Goal: Task Accomplishment & Management: Manage account settings

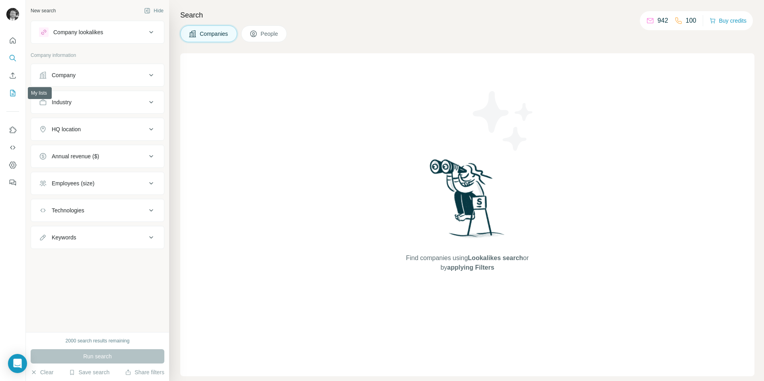
click at [14, 90] on icon "My lists" at bounding box center [13, 93] width 8 height 8
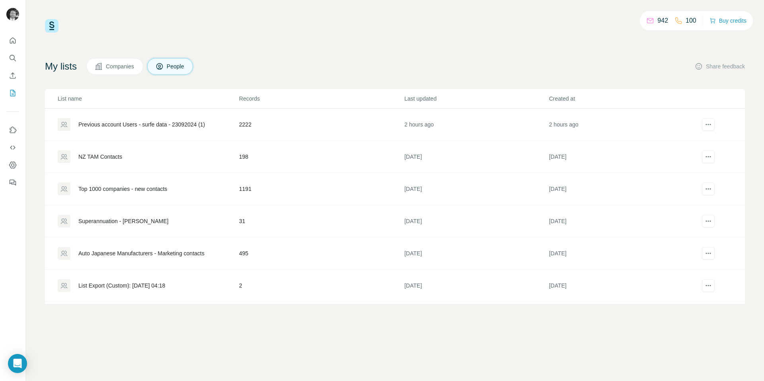
click at [100, 124] on div "Previous account Users - surfe data - 23092024 (1)" at bounding box center [141, 125] width 127 height 8
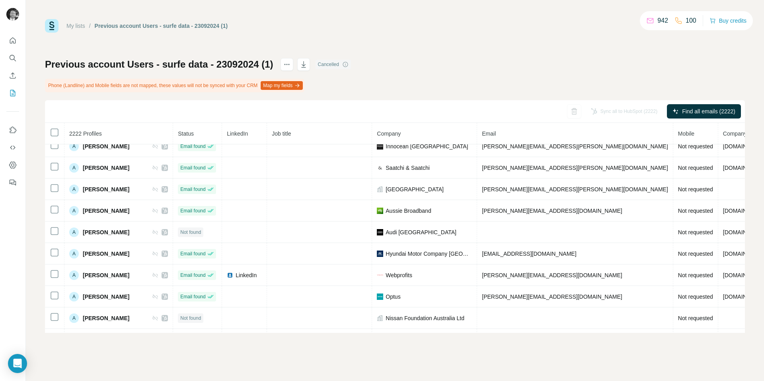
scroll to position [1172, 0]
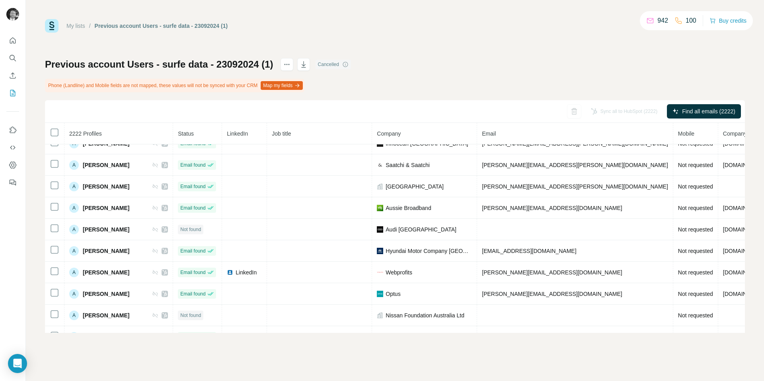
click at [480, 42] on div "My lists / Previous account Users - surfe data - 23092024 (1) 942 100 Buy credi…" at bounding box center [395, 176] width 700 height 314
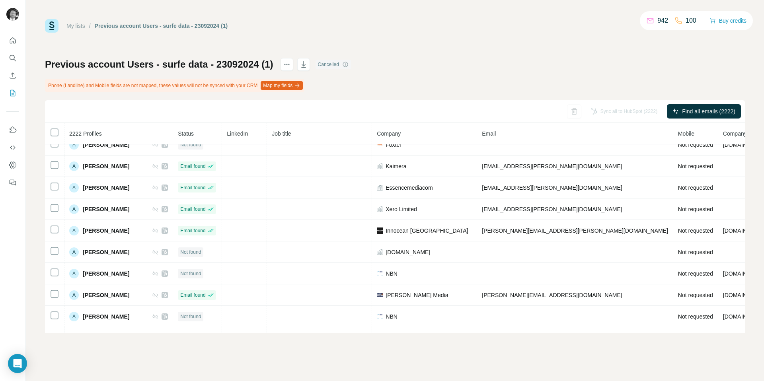
scroll to position [0, 0]
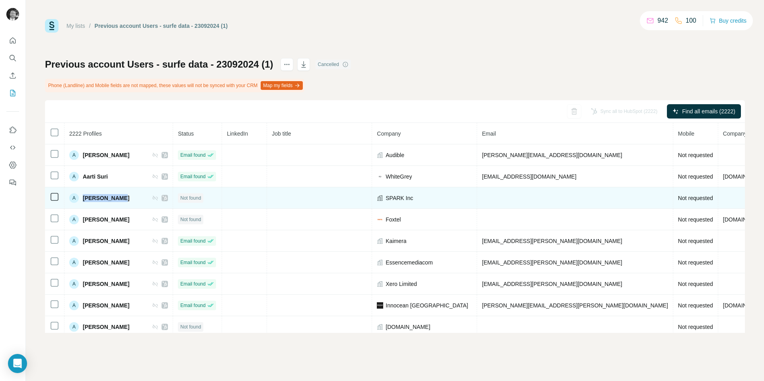
drag, startPoint x: 125, startPoint y: 197, endPoint x: 81, endPoint y: 197, distance: 44.2
click at [81, 197] on div "A [PERSON_NAME]" at bounding box center [118, 198] width 99 height 10
copy span "[PERSON_NAME]"
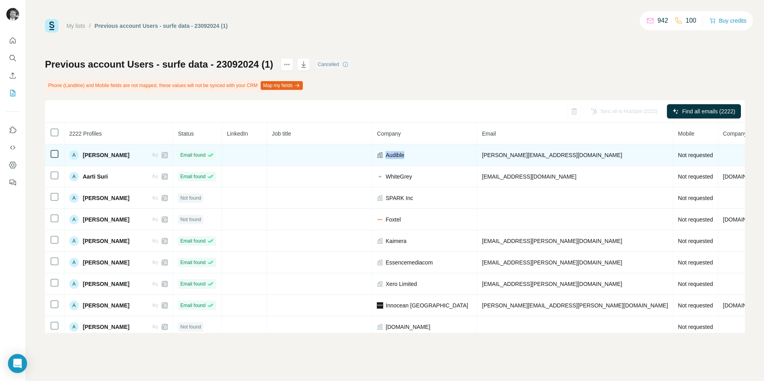
drag, startPoint x: 383, startPoint y: 155, endPoint x: 410, endPoint y: 156, distance: 27.1
click at [410, 156] on div "Audible" at bounding box center [424, 155] width 95 height 8
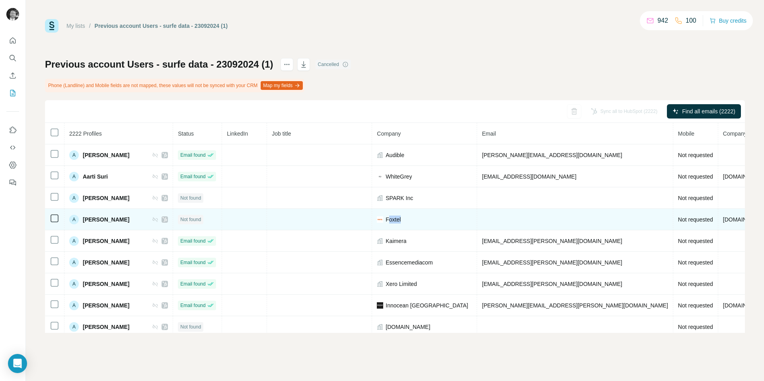
drag, startPoint x: 387, startPoint y: 220, endPoint x: 403, endPoint y: 220, distance: 15.5
click at [403, 220] on div "Foxtel" at bounding box center [424, 220] width 95 height 8
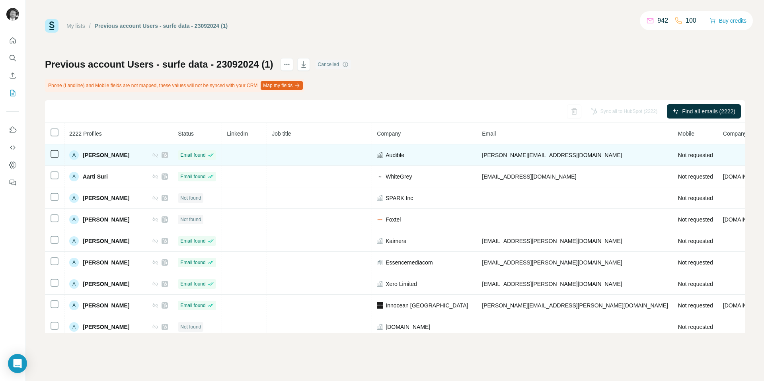
drag, startPoint x: 131, startPoint y: 154, endPoint x: 82, endPoint y: 154, distance: 48.6
click at [82, 154] on div "A [PERSON_NAME]" at bounding box center [118, 155] width 99 height 10
copy span "[PERSON_NAME]"
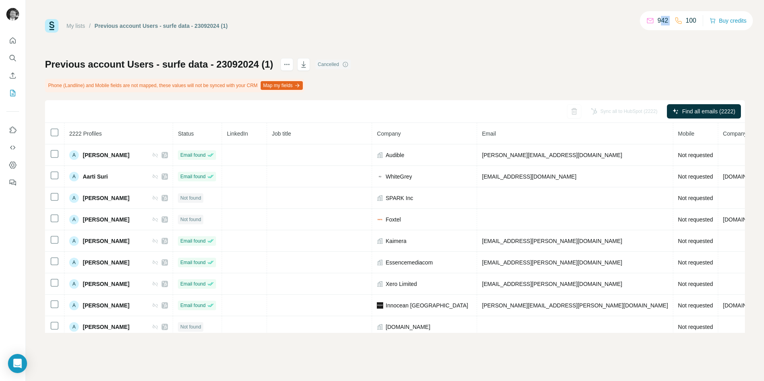
drag, startPoint x: 656, startPoint y: 20, endPoint x: 682, endPoint y: 20, distance: 25.5
click at [682, 20] on div "942 100" at bounding box center [671, 20] width 50 height 11
click at [666, 39] on div "My lists / Previous account Users - surfe data - 23092024 (1) 942 100 Buy credi…" at bounding box center [395, 176] width 700 height 314
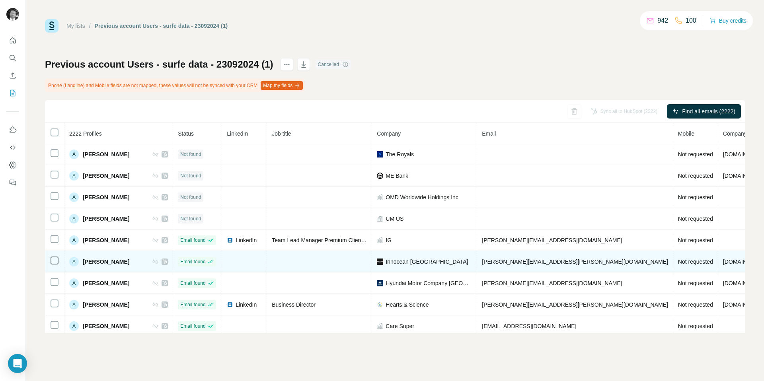
scroll to position [324, 0]
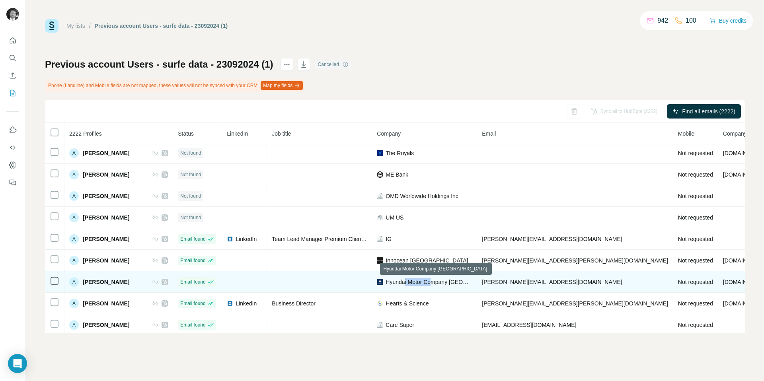
drag, startPoint x: 407, startPoint y: 281, endPoint x: 431, endPoint y: 281, distance: 24.3
click at [431, 281] on span "Hyundai Motor Company [GEOGRAPHIC_DATA]" at bounding box center [429, 282] width 86 height 8
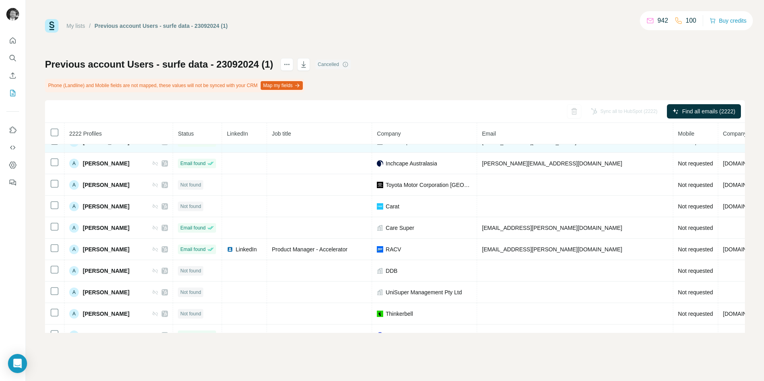
scroll to position [509, 0]
